Goal: Transaction & Acquisition: Purchase product/service

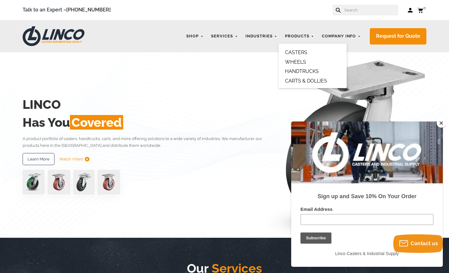
click at [297, 50] on link "CASTERS" at bounding box center [296, 53] width 22 height 6
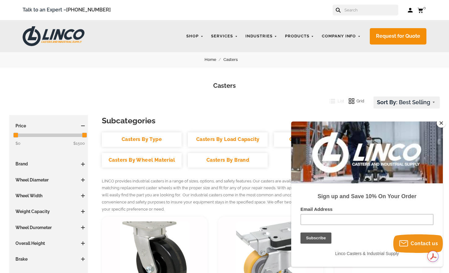
click at [135, 138] on link "Casters By Type" at bounding box center [142, 140] width 80 height 15
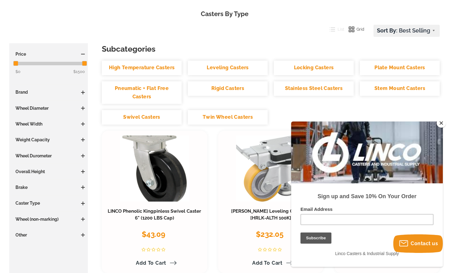
scroll to position [93, 0]
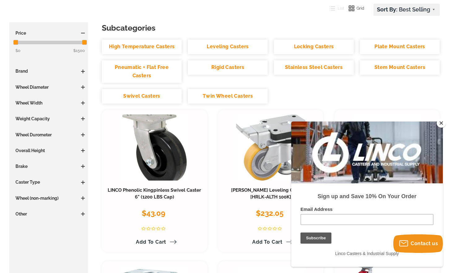
click at [395, 67] on link "Stem Mount Casters" at bounding box center [400, 67] width 80 height 15
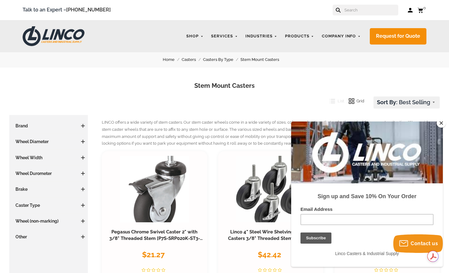
click at [441, 123] on button "Close" at bounding box center [441, 123] width 9 height 9
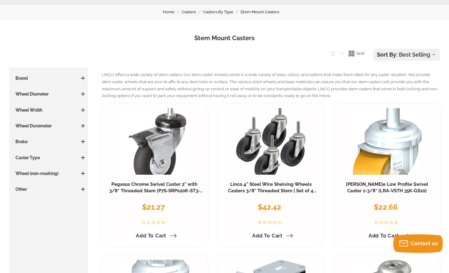
scroll to position [93, 0]
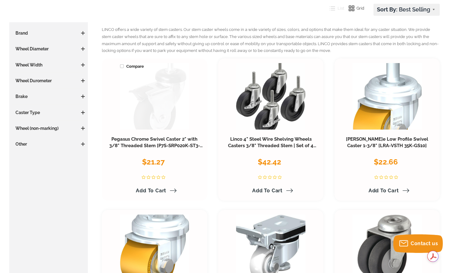
click at [155, 115] on link at bounding box center [154, 96] width 69 height 67
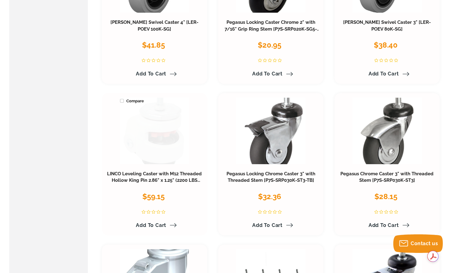
scroll to position [526, 0]
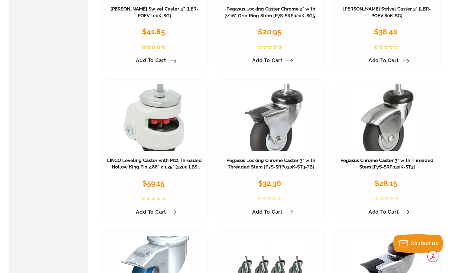
click at [382, 162] on link "Pegasus Chrome Caster 3" with Threaded Stem [P7S-SRP030K-ST3]" at bounding box center [387, 164] width 93 height 12
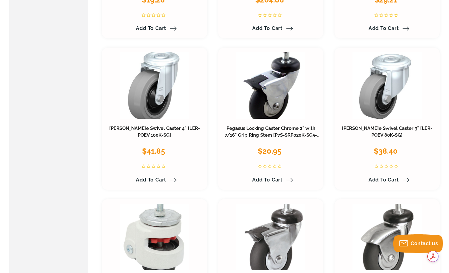
scroll to position [403, 0]
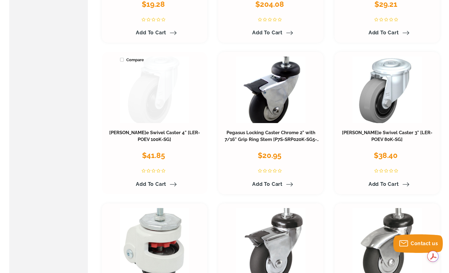
click at [159, 106] on link at bounding box center [154, 90] width 69 height 67
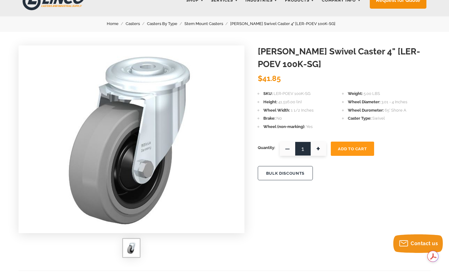
scroll to position [31, 0]
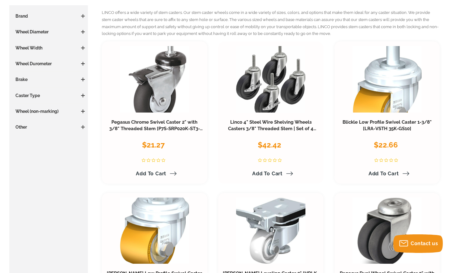
scroll to position [124, 0]
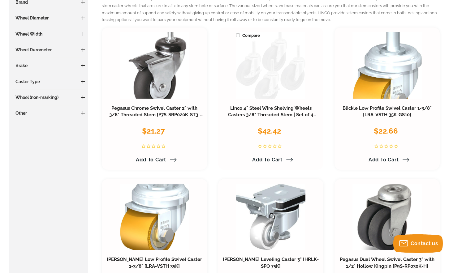
click at [269, 76] on link at bounding box center [270, 65] width 69 height 67
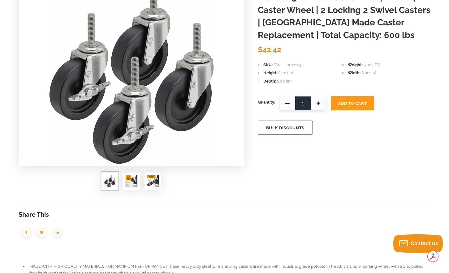
scroll to position [93, 0]
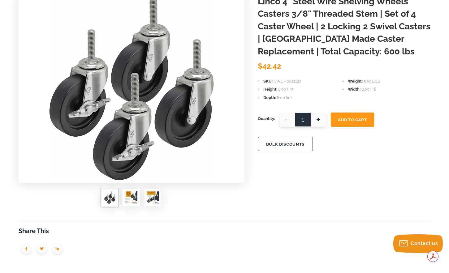
click at [131, 199] on img at bounding box center [131, 198] width 12 height 12
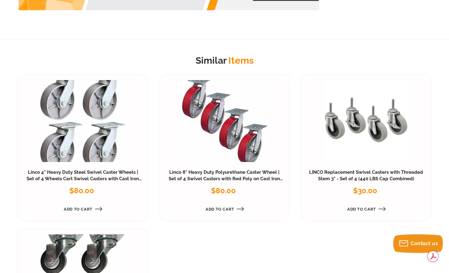
scroll to position [650, 0]
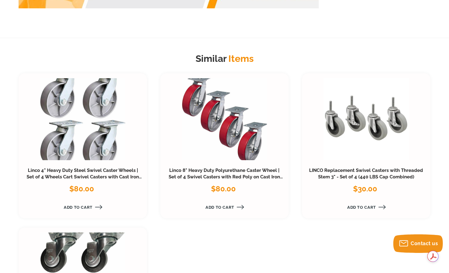
click at [353, 138] on link at bounding box center [366, 119] width 85 height 82
